Goal: Task Accomplishment & Management: Manage account settings

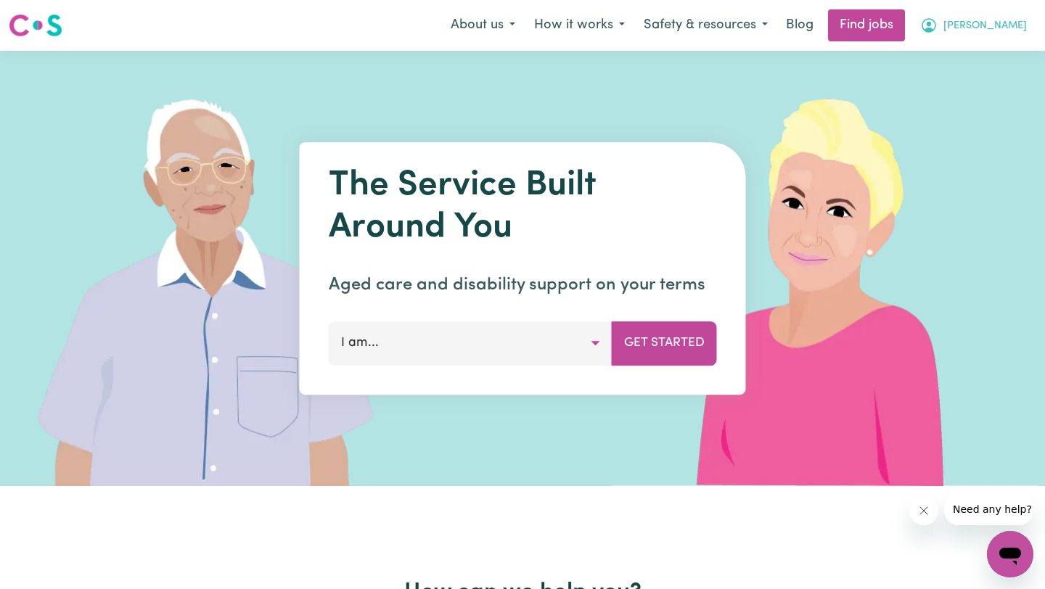
click at [524, 28] on button "[PERSON_NAME]" at bounding box center [974, 25] width 126 height 30
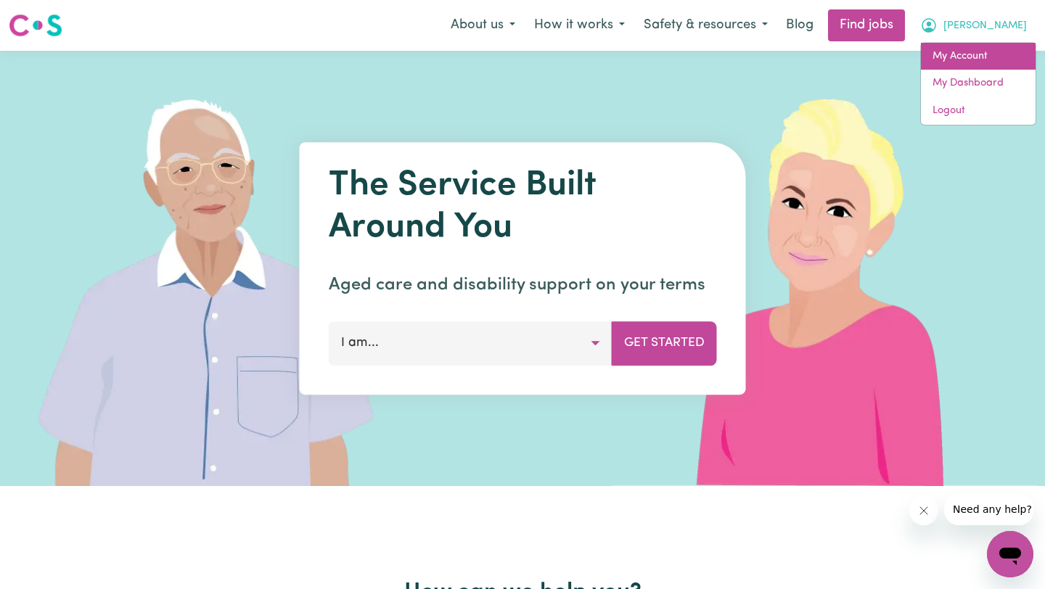
click at [524, 55] on link "My Account" at bounding box center [978, 57] width 115 height 28
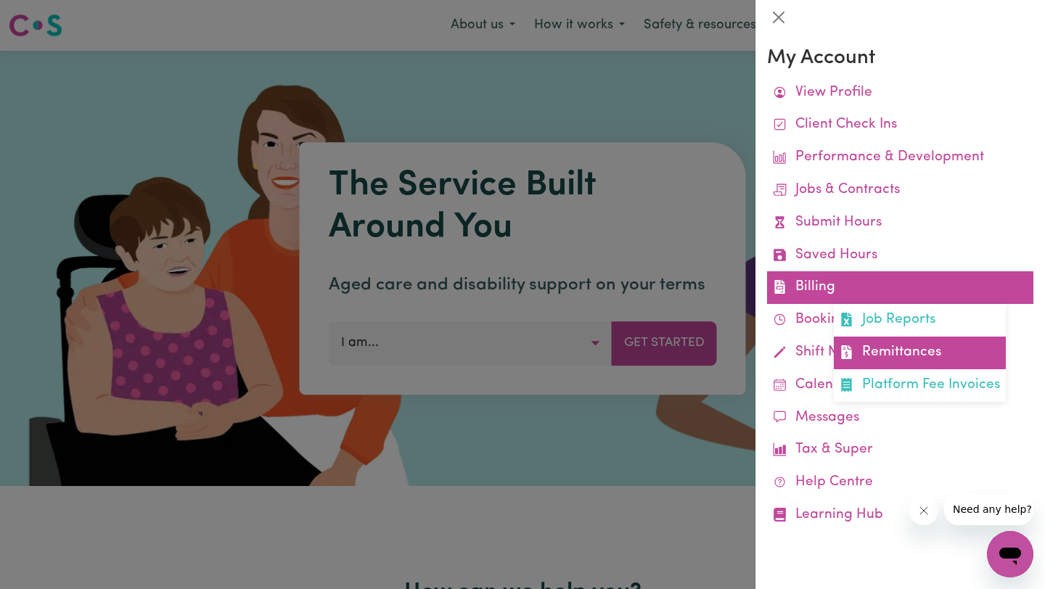
click at [524, 349] on link "Remittances" at bounding box center [920, 353] width 172 height 33
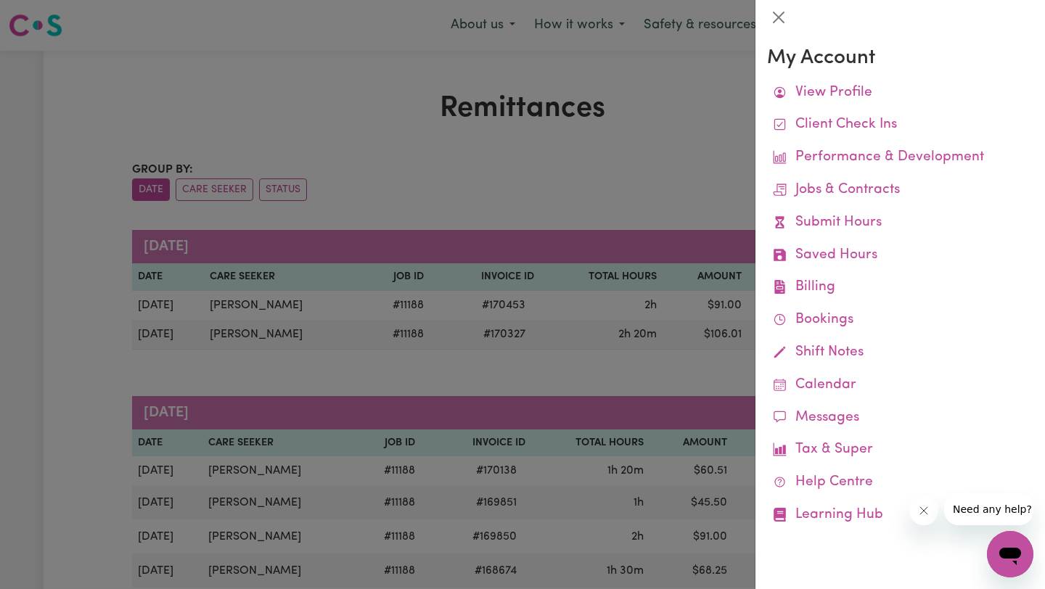
click at [524, 309] on div at bounding box center [522, 294] width 1045 height 589
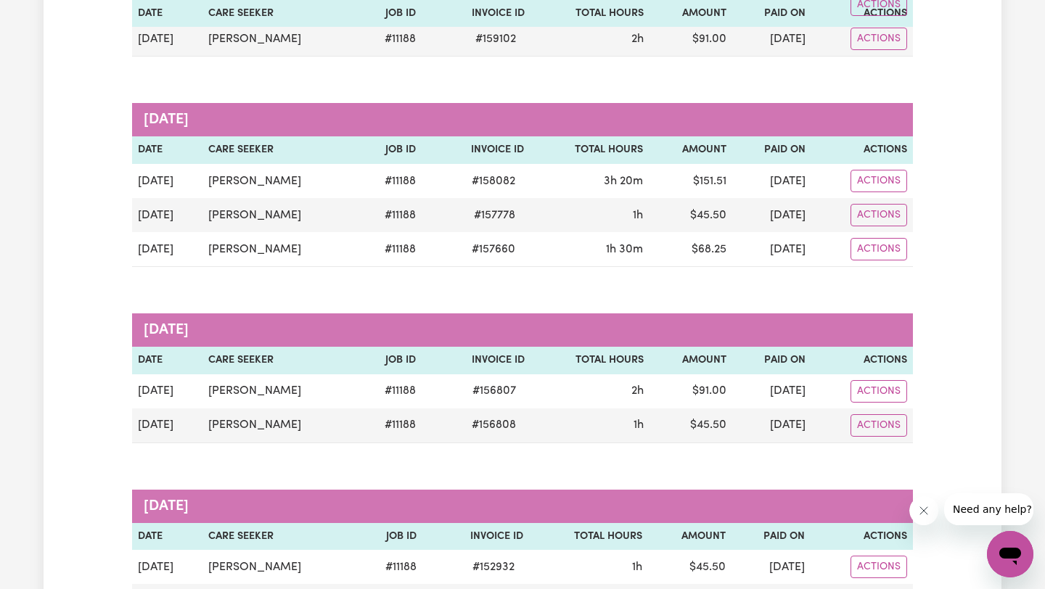
scroll to position [1175, 0]
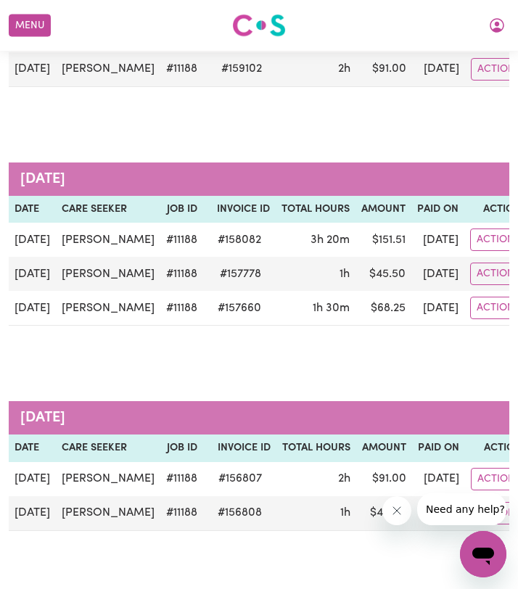
scroll to position [1175, 0]
